Goal: Check status

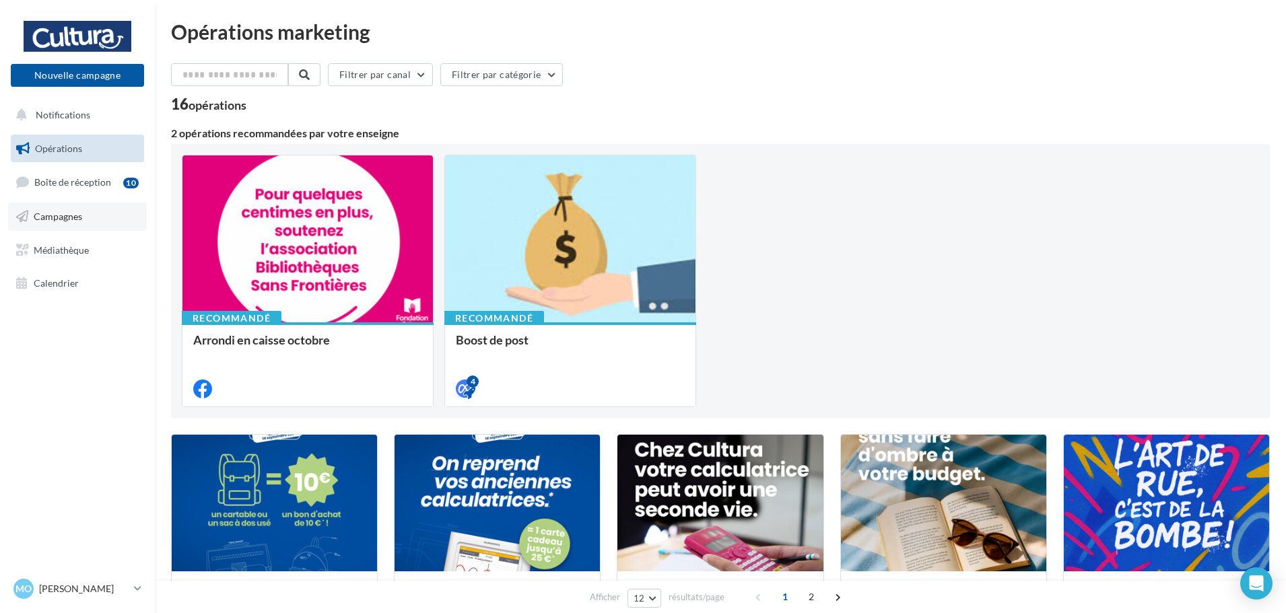
click at [76, 222] on link "Campagnes" at bounding box center [77, 217] width 139 height 28
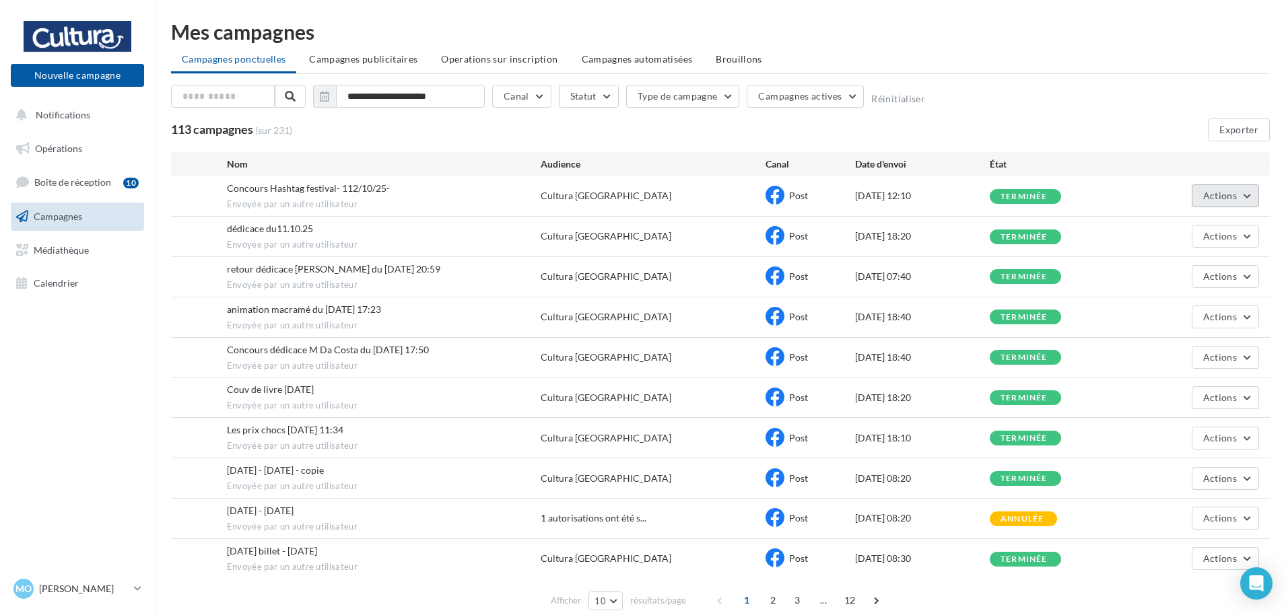
click at [1222, 195] on span "Actions" at bounding box center [1220, 195] width 34 height 11
click at [1209, 231] on button "Voir les résultats" at bounding box center [1191, 227] width 135 height 35
